Goal: Task Accomplishment & Management: Complete application form

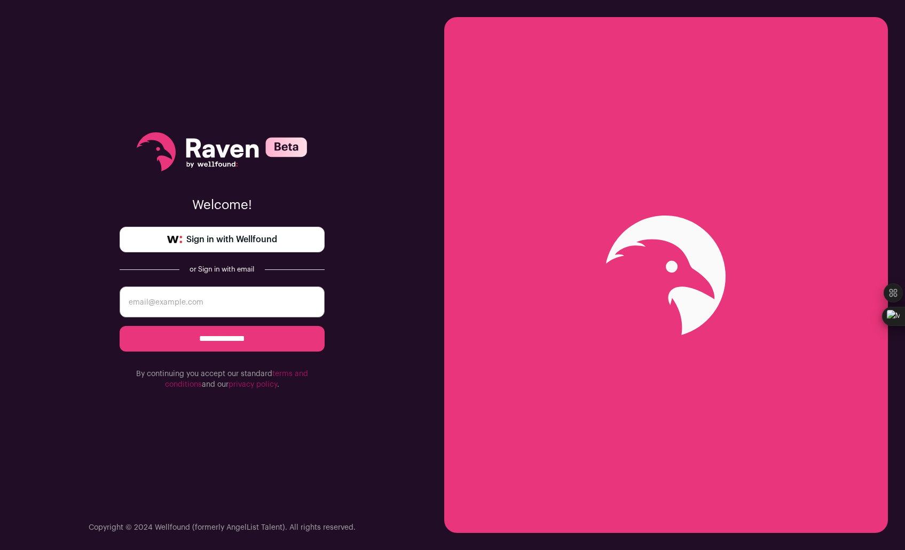
click at [262, 236] on span "Sign in with Wellfound" at bounding box center [231, 239] width 91 height 13
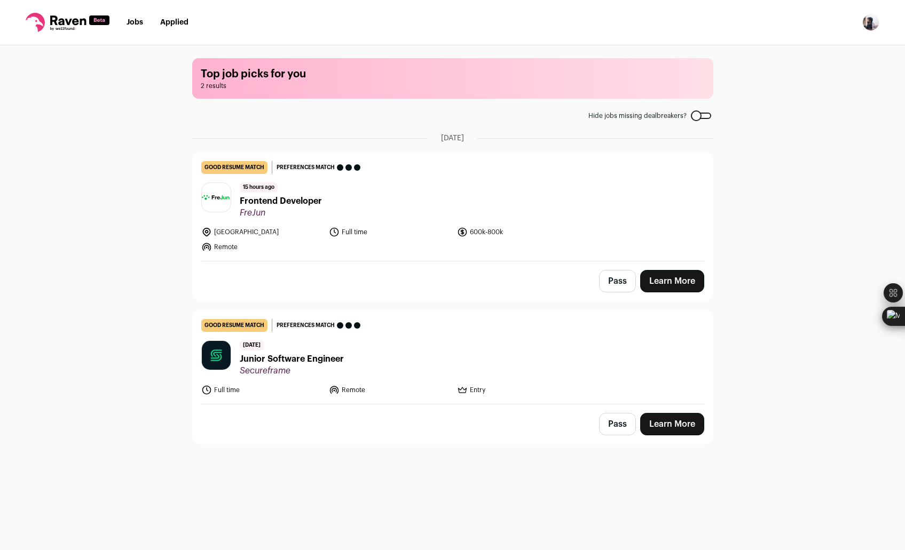
click at [264, 200] on span "Frontend Developer" at bounding box center [281, 201] width 82 height 13
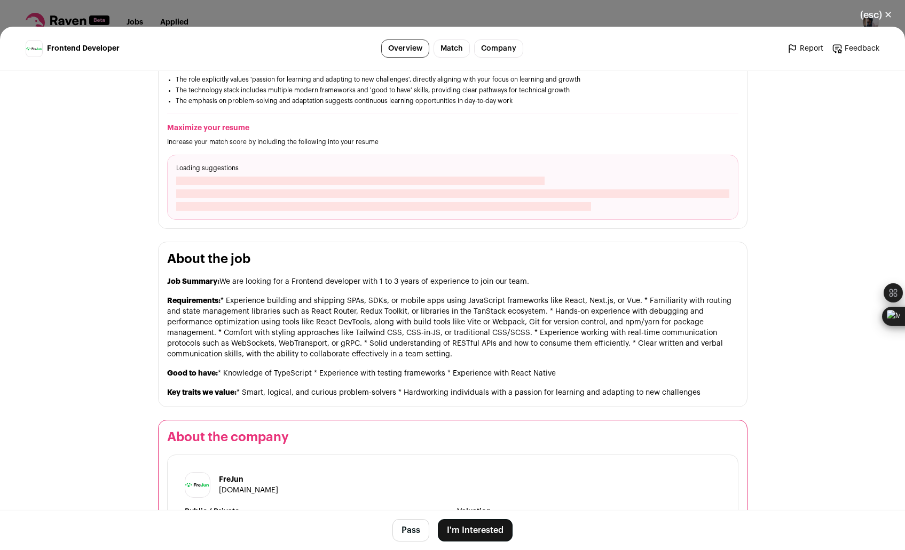
scroll to position [370, 0]
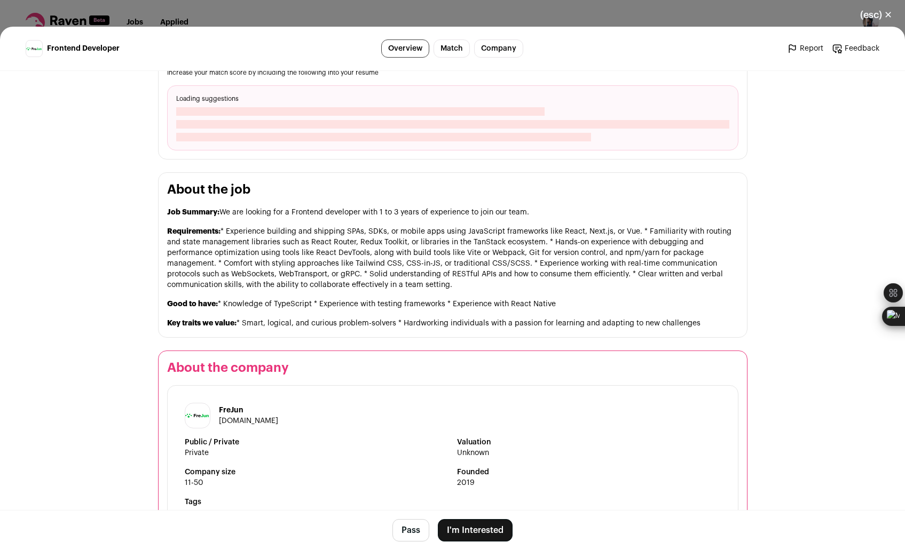
click at [473, 524] on button "I'm Interested" at bounding box center [475, 530] width 75 height 22
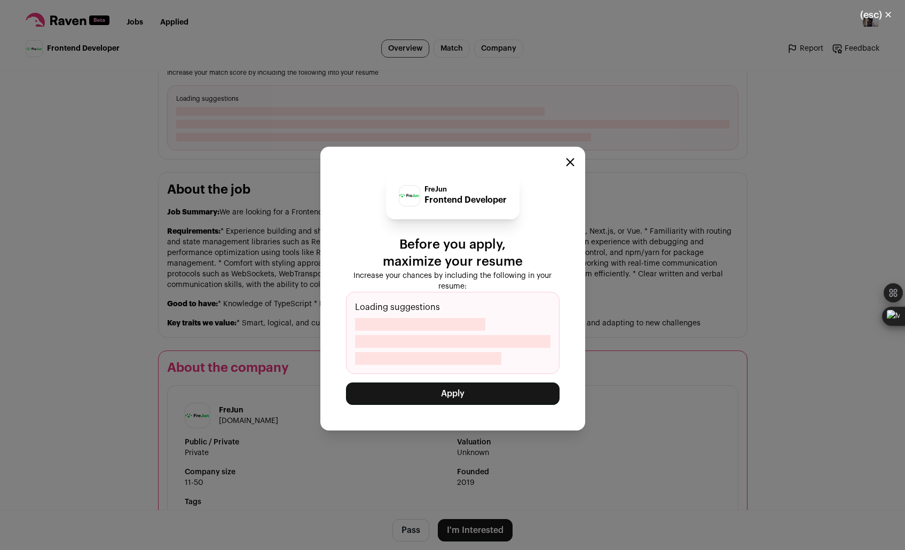
click at [456, 394] on button "Apply" at bounding box center [452, 394] width 213 height 22
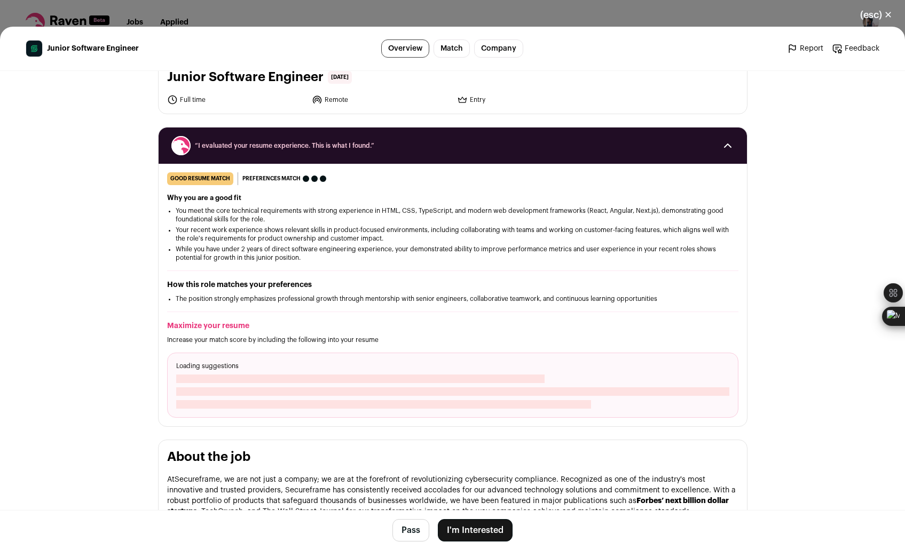
scroll to position [74, 0]
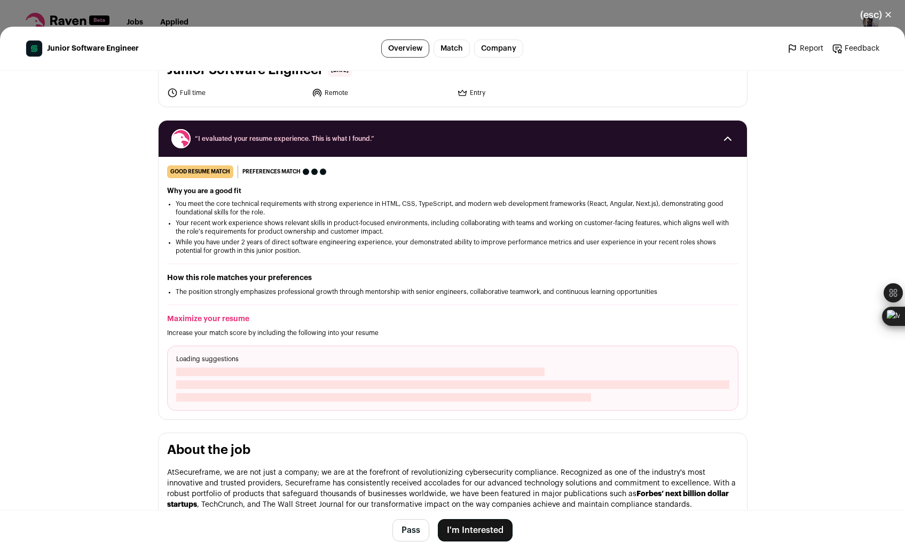
click at [454, 528] on button "I'm Interested" at bounding box center [475, 530] width 75 height 22
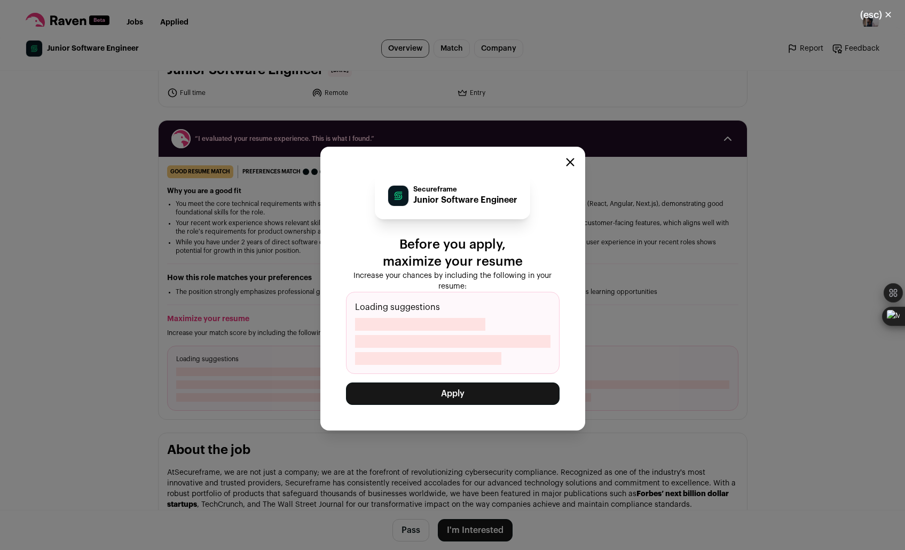
click at [434, 395] on button "Apply" at bounding box center [452, 394] width 213 height 22
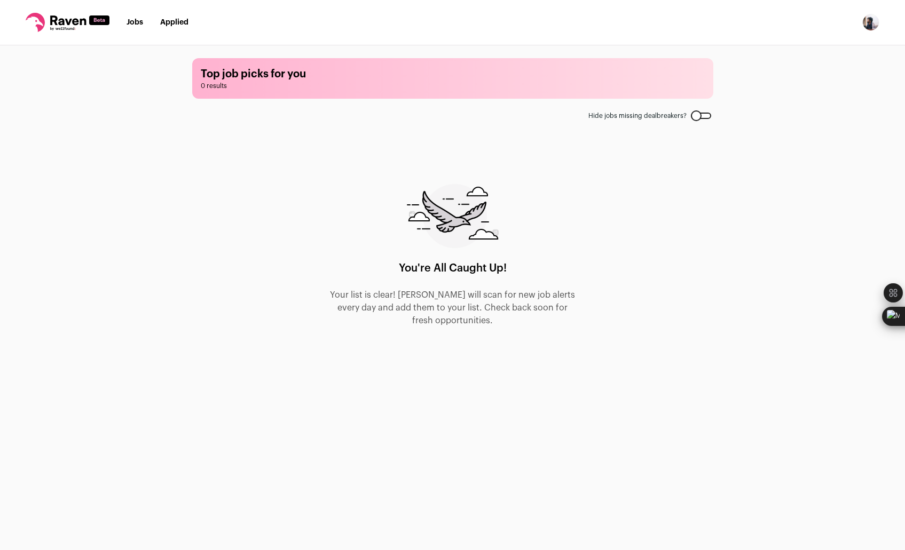
click at [179, 25] on link "Applied" at bounding box center [174, 22] width 28 height 7
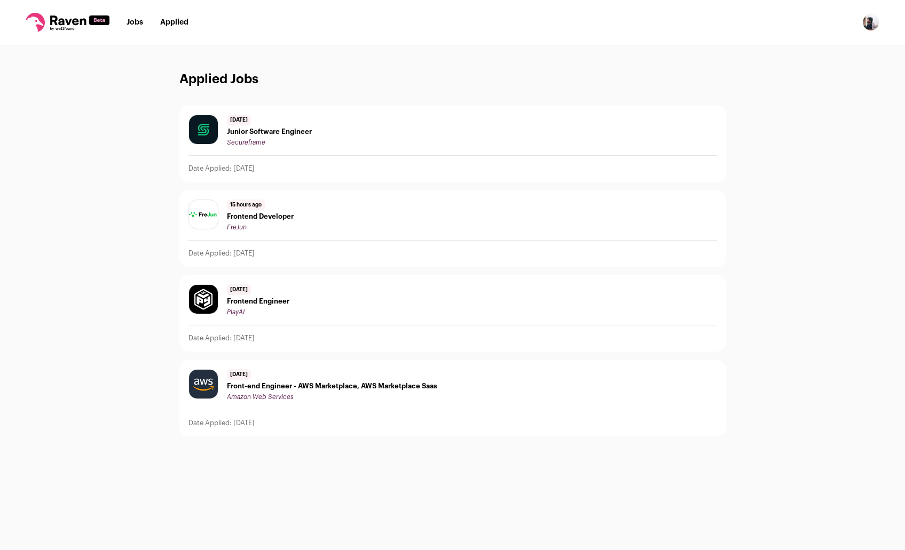
click at [133, 24] on link "Jobs" at bounding box center [134, 22] width 17 height 7
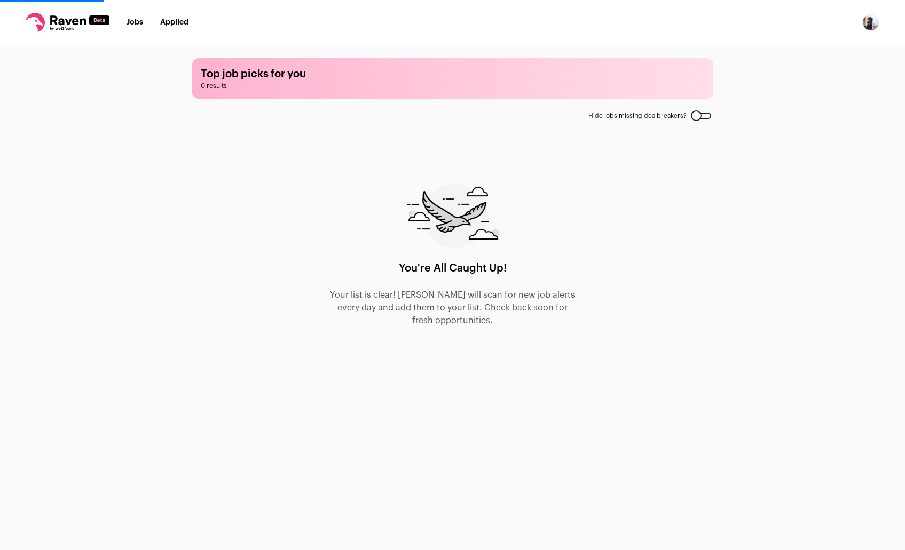
click at [133, 24] on link "Jobs" at bounding box center [134, 22] width 17 height 7
